Goal: Transaction & Acquisition: Purchase product/service

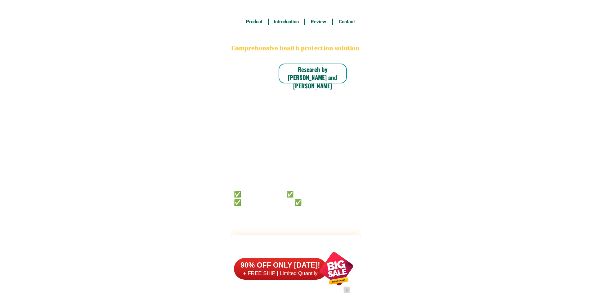
scroll to position [4823, 0]
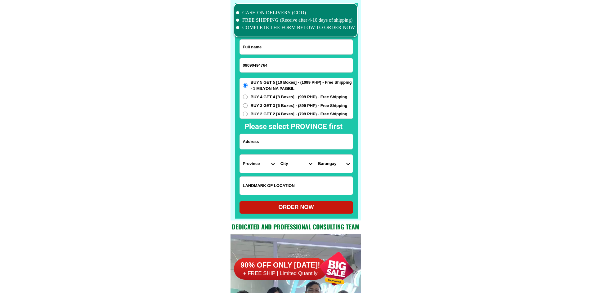
type input "09090494764"
click at [269, 52] on input "Input full_name" at bounding box center [296, 47] width 113 height 15
paste input "Lhang [PERSON_NAME] Jabgaton"
type input "Lhang [PERSON_NAME] Jabgaton"
click at [285, 62] on input "09090494764" at bounding box center [296, 65] width 113 height 14
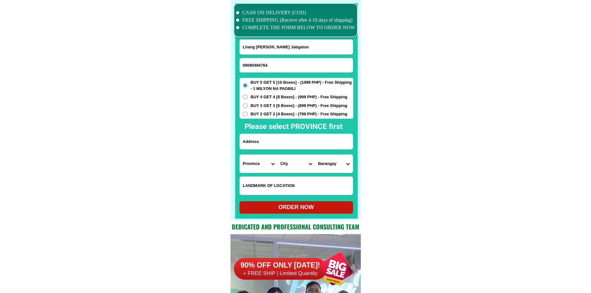
paste input "103343946"
type input "09103343946"
drag, startPoint x: 287, startPoint y: 144, endPoint x: 302, endPoint y: 144, distance: 15.2
click at [287, 144] on input "Input address" at bounding box center [296, 141] width 113 height 15
paste input "prkproper macambol [PERSON_NAME] city [GEOGRAPHIC_DATA]"
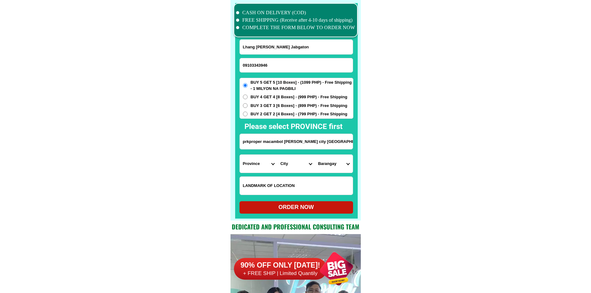
type input "prkproper macambol [PERSON_NAME] city [GEOGRAPHIC_DATA]"
drag, startPoint x: 449, startPoint y: 155, endPoint x: 410, endPoint y: 160, distance: 40.1
click at [248, 161] on select "Province [GEOGRAPHIC_DATA] [GEOGRAPHIC_DATA][PERSON_NAME][GEOGRAPHIC_DATA][GEOG…" at bounding box center [259, 164] width 38 height 18
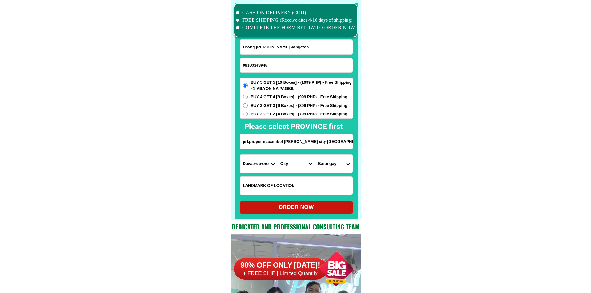
click at [248, 161] on select "Province [GEOGRAPHIC_DATA] [GEOGRAPHIC_DATA][PERSON_NAME][GEOGRAPHIC_DATA][GEOG…" at bounding box center [259, 164] width 38 height 18
click at [264, 167] on select "Province [GEOGRAPHIC_DATA] [GEOGRAPHIC_DATA][PERSON_NAME][GEOGRAPHIC_DATA][GEOG…" at bounding box center [259, 164] width 38 height 18
select select "63_807"
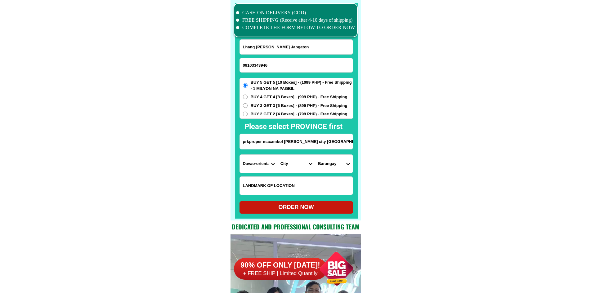
click at [300, 168] on select "City Baganga Banaybanay [GEOGRAPHIC_DATA] [GEOGRAPHIC_DATA] [GEOGRAPHIC_DATA] […" at bounding box center [296, 164] width 38 height 18
select select "63_8076428"
click at [330, 162] on select "Barangay [MEDICAL_DATA] [PERSON_NAME] Cabuaya Central (pob.) [PERSON_NAME] [PER…" at bounding box center [334, 164] width 38 height 18
select select "63_80764285521"
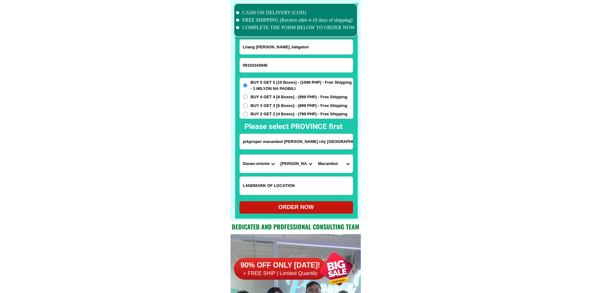
click at [309, 210] on div "ORDER NOW" at bounding box center [297, 207] width 114 height 8
type input "prkproper macambol [PERSON_NAME] city [GEOGRAPHIC_DATA]"
radio input "true"
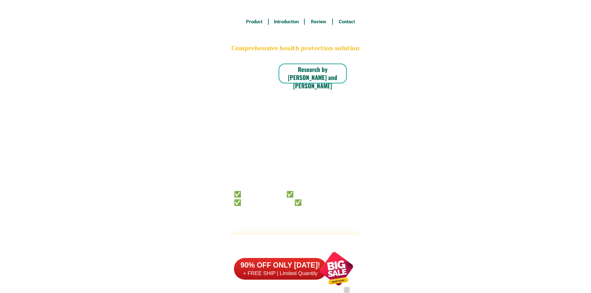
scroll to position [4823, 0]
